Goal: Information Seeking & Learning: Understand process/instructions

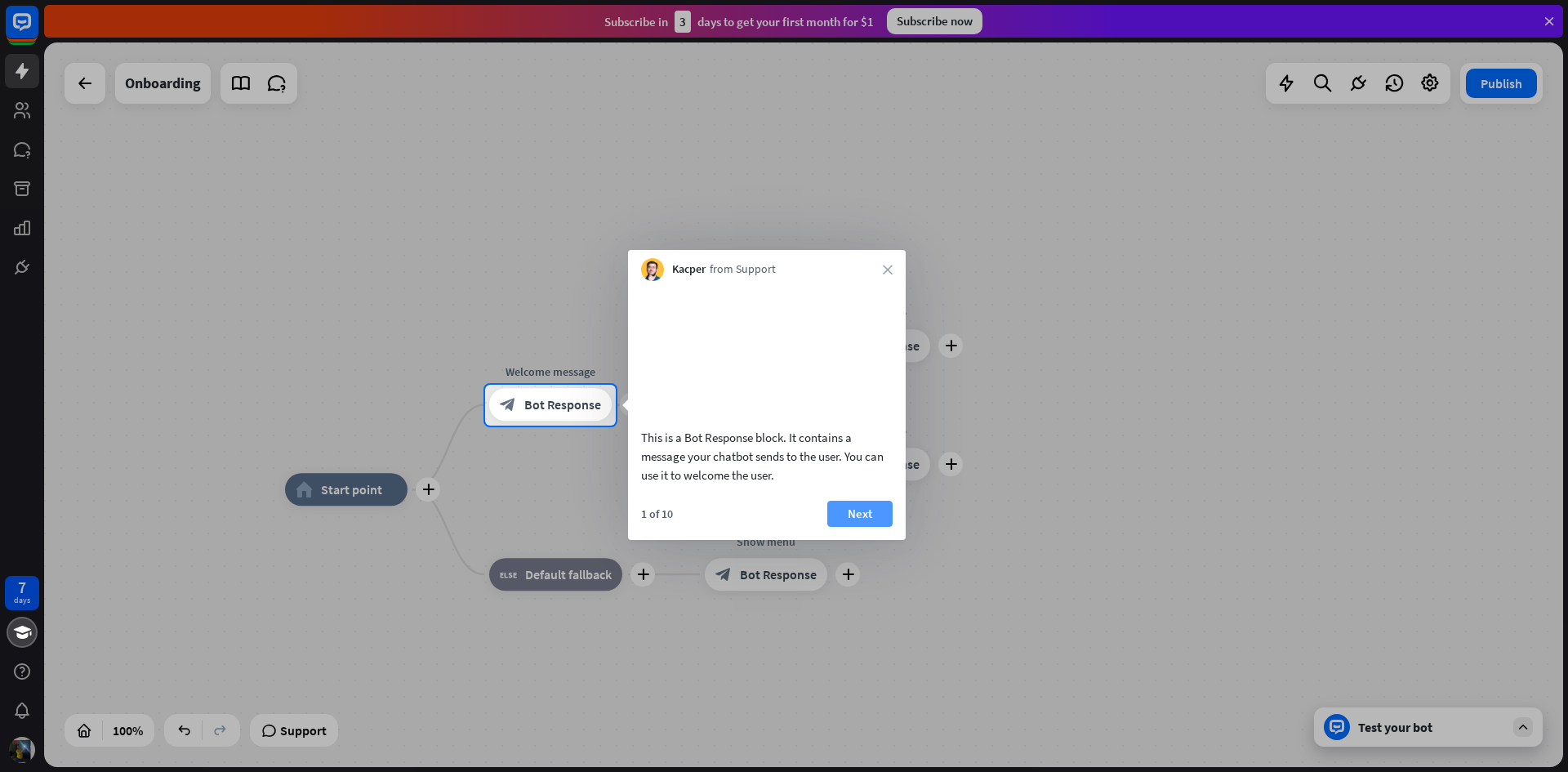
click at [851, 527] on button "Next" at bounding box center [860, 514] width 65 height 26
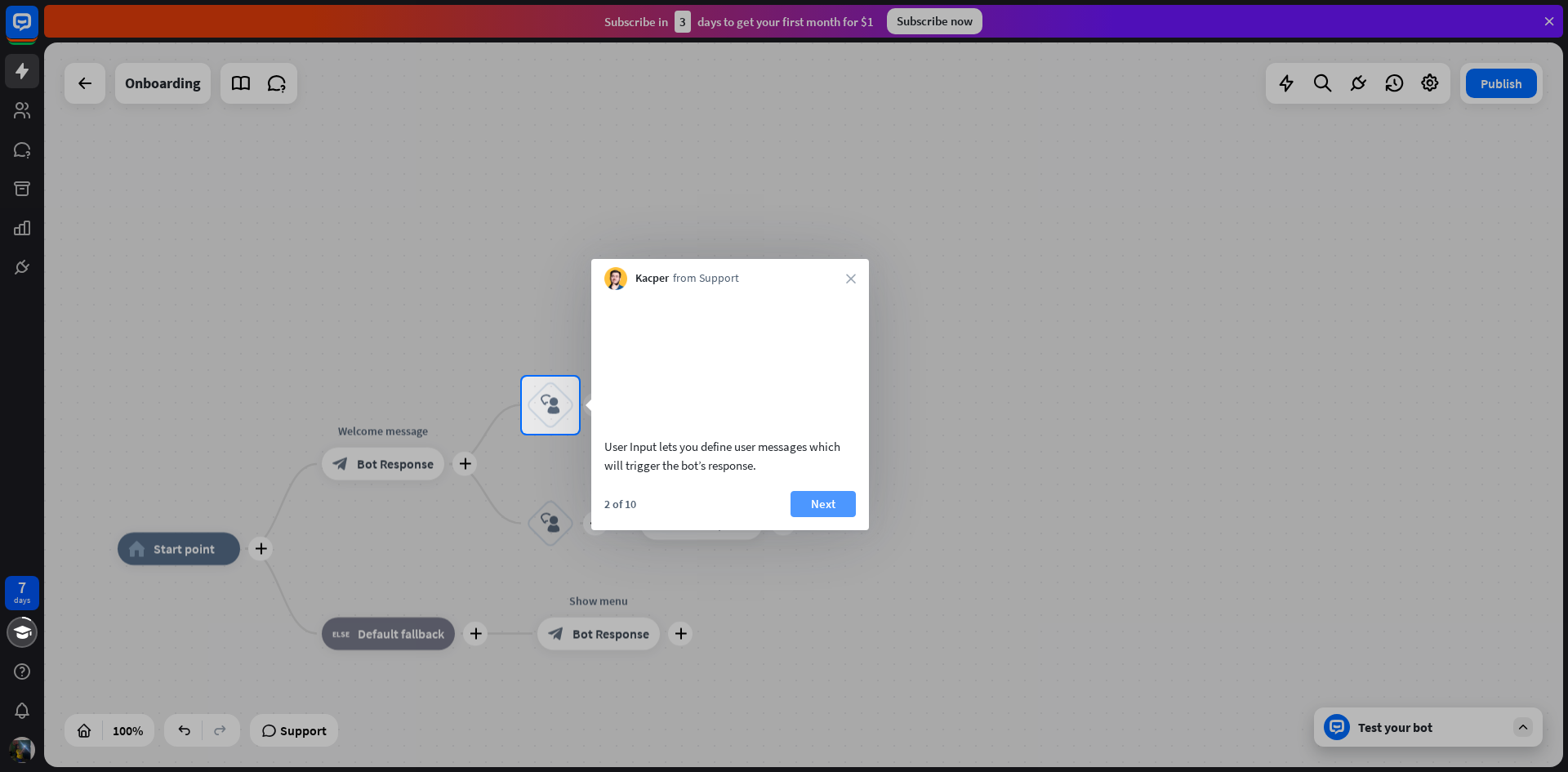
click at [829, 511] on button "Next" at bounding box center [823, 504] width 65 height 26
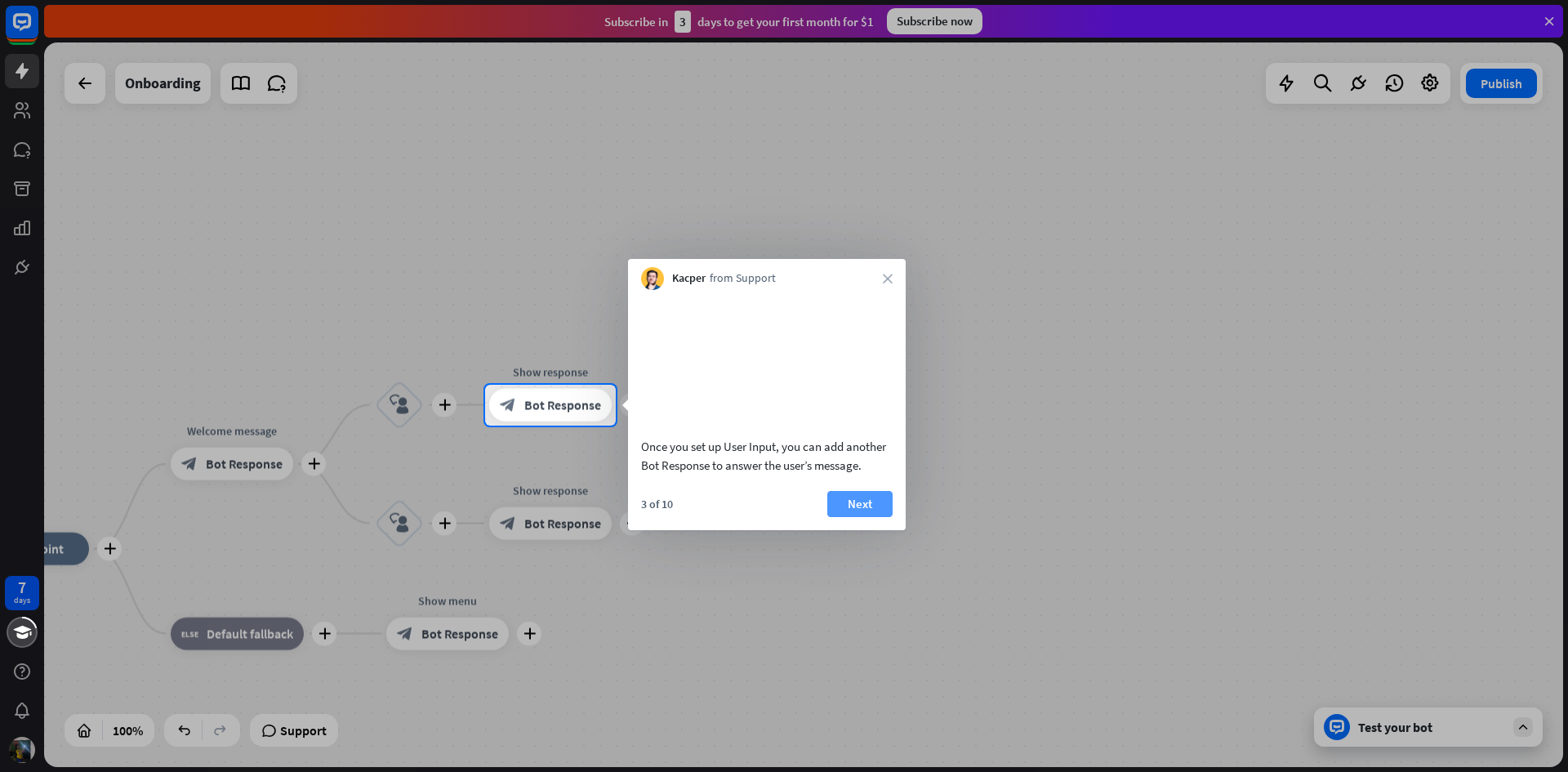
click at [846, 517] on button "Next" at bounding box center [860, 504] width 65 height 26
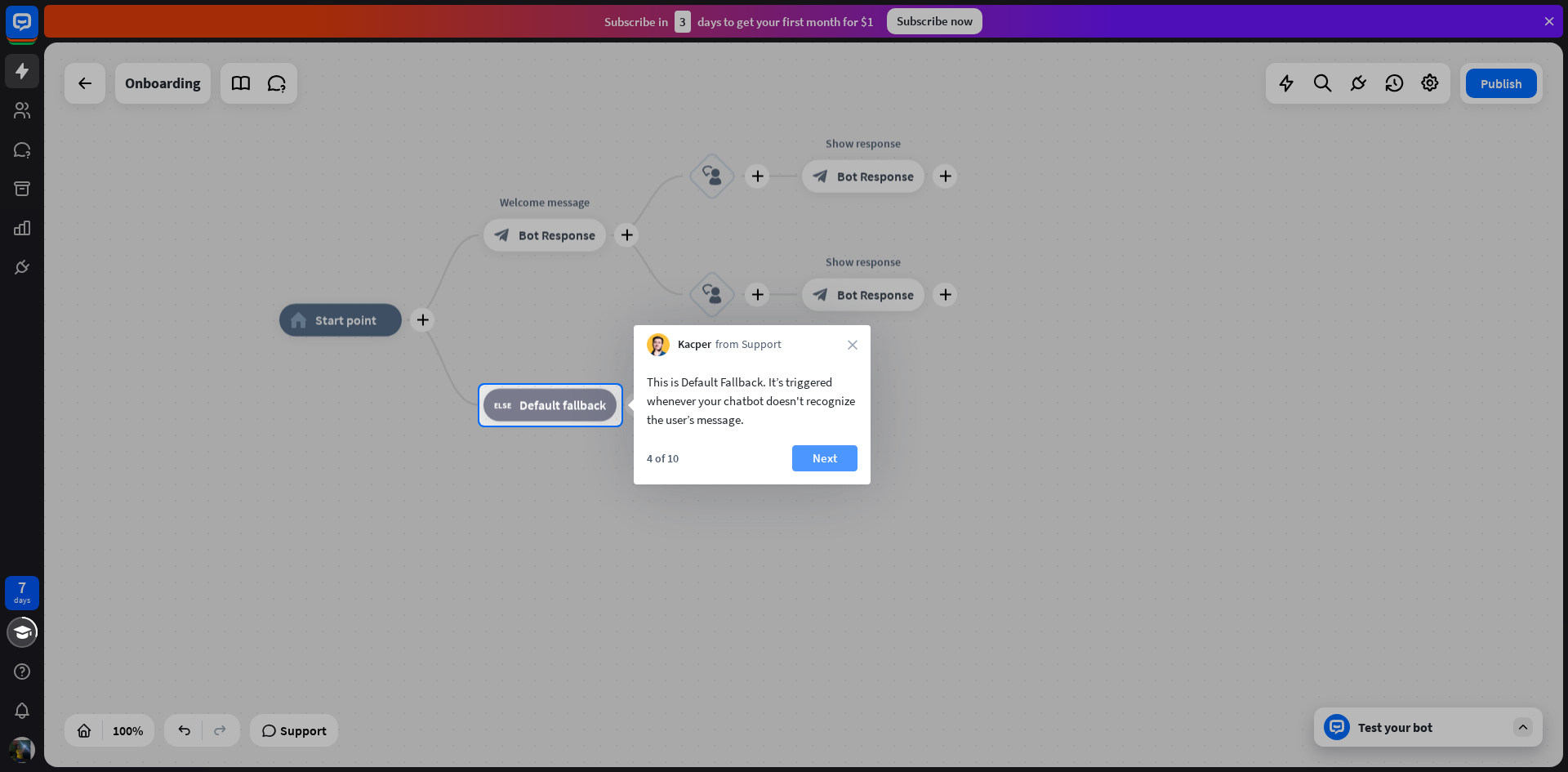
click at [831, 459] on button "Next" at bounding box center [825, 458] width 65 height 26
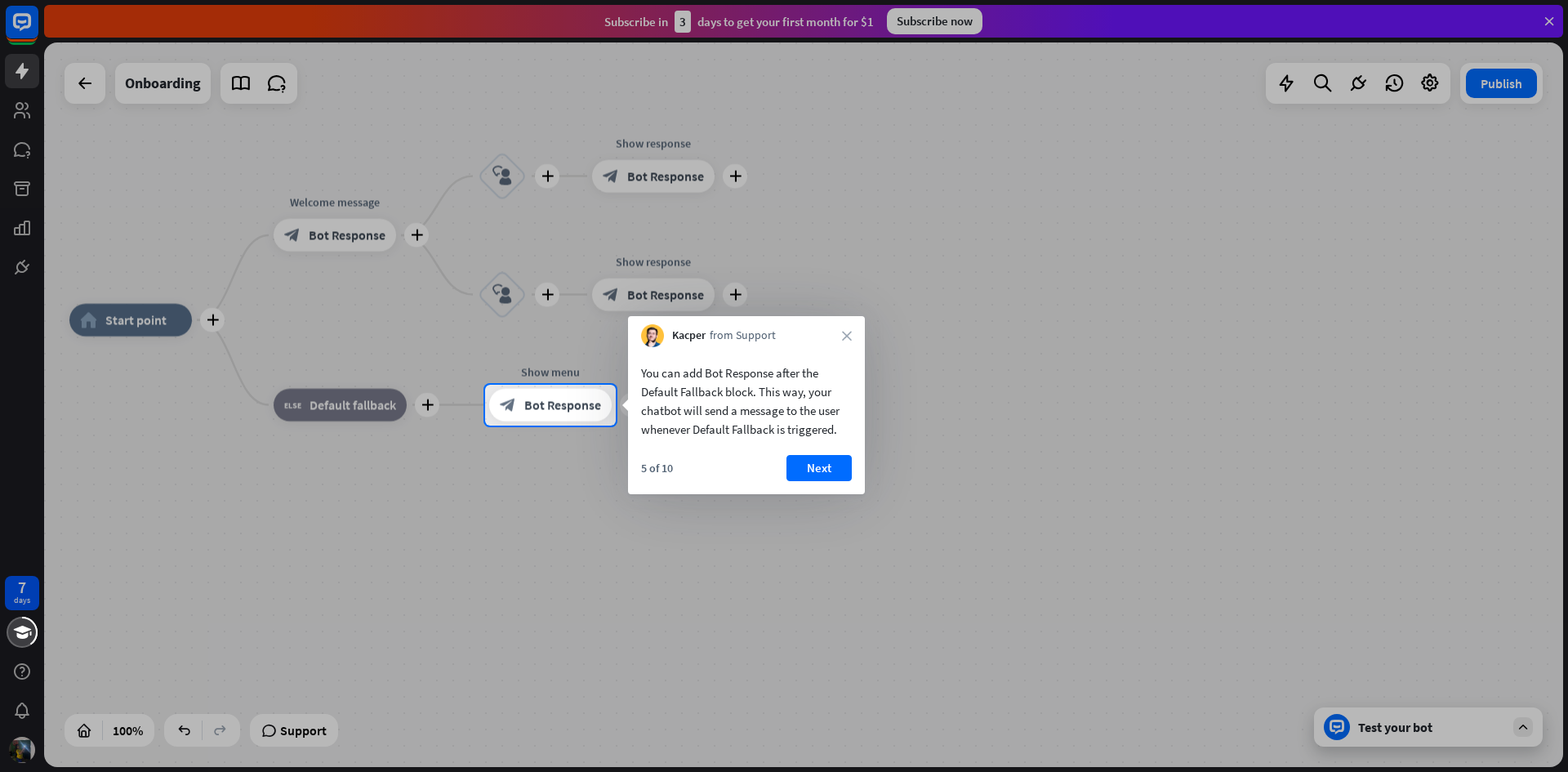
click at [845, 462] on button "Next" at bounding box center [819, 468] width 65 height 26
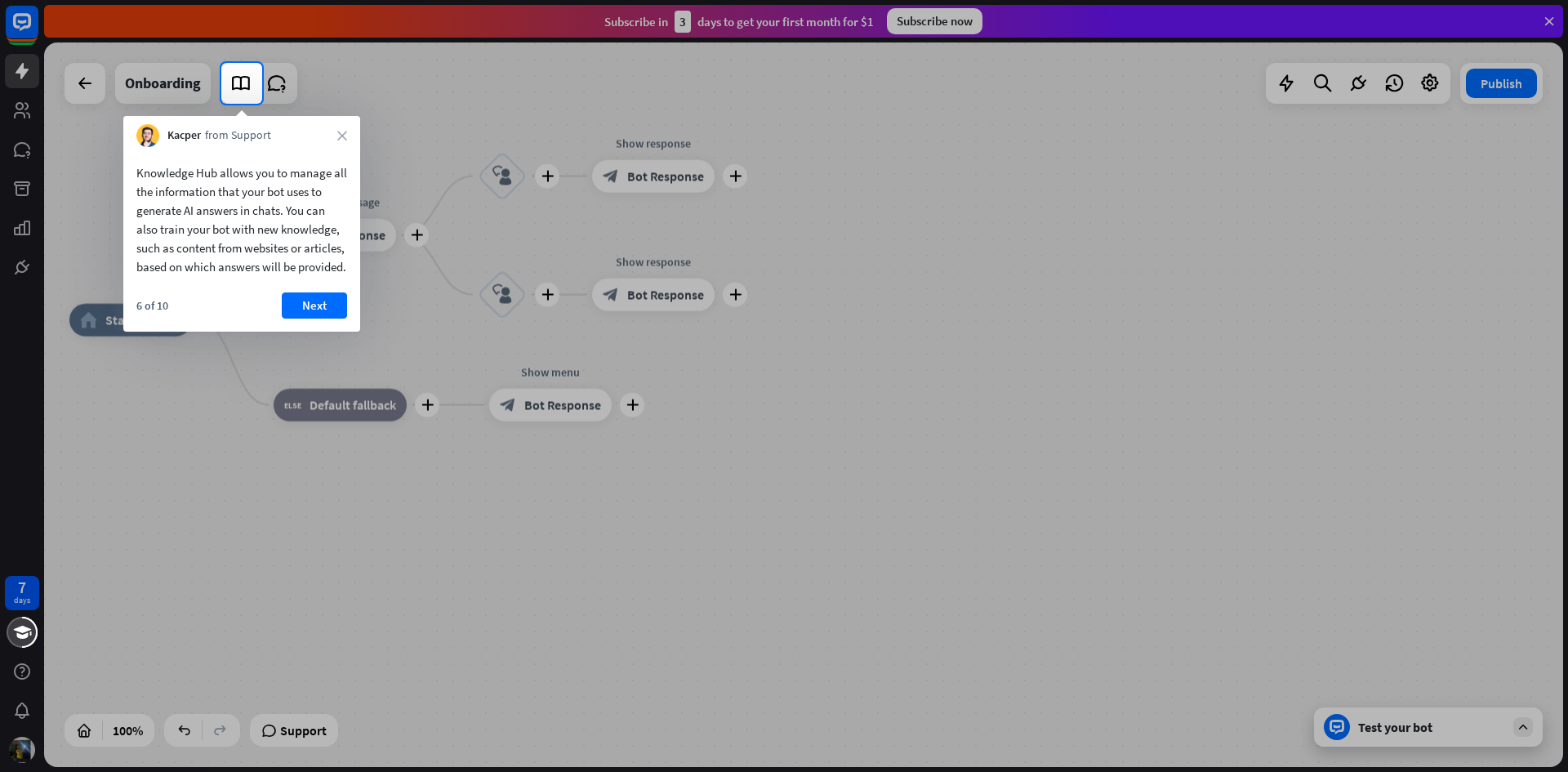
click at [328, 332] on div "6 of 10 Next" at bounding box center [241, 312] width 236 height 39
click at [325, 319] on button "Next" at bounding box center [314, 305] width 65 height 26
